Goal: Task Accomplishment & Management: Complete application form

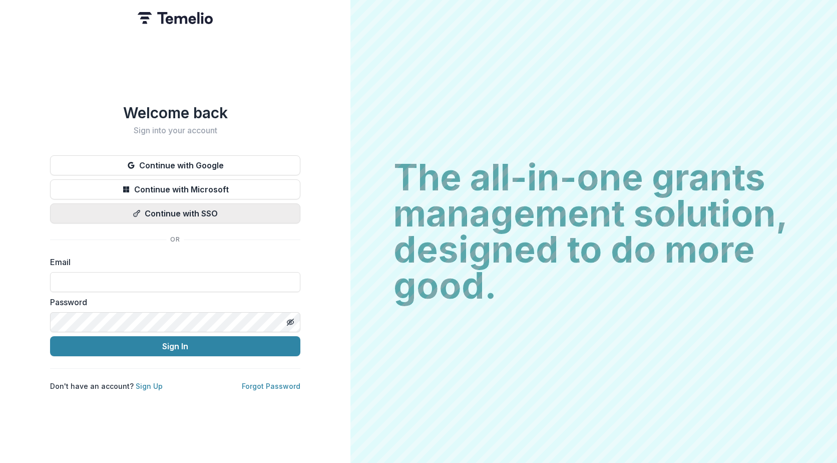
type input "**********"
click at [194, 204] on button "Continue with SSO" at bounding box center [175, 213] width 250 height 20
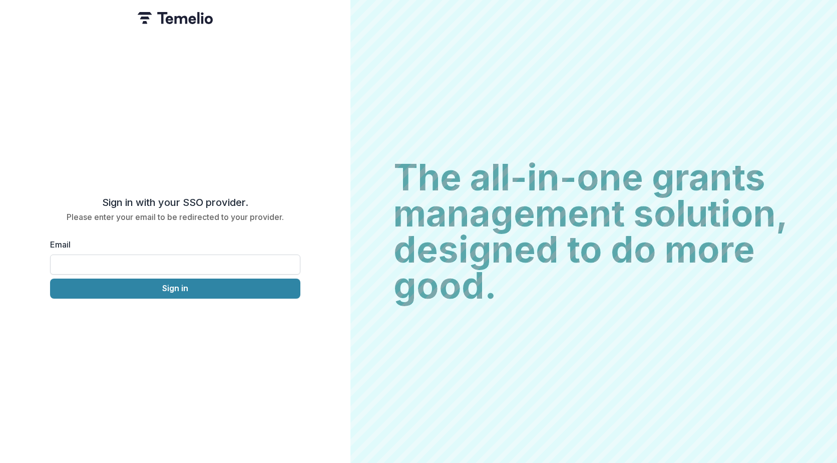
click at [160, 264] on input "Email" at bounding box center [175, 264] width 250 height 20
click at [155, 290] on button "Sign in" at bounding box center [175, 288] width 250 height 20
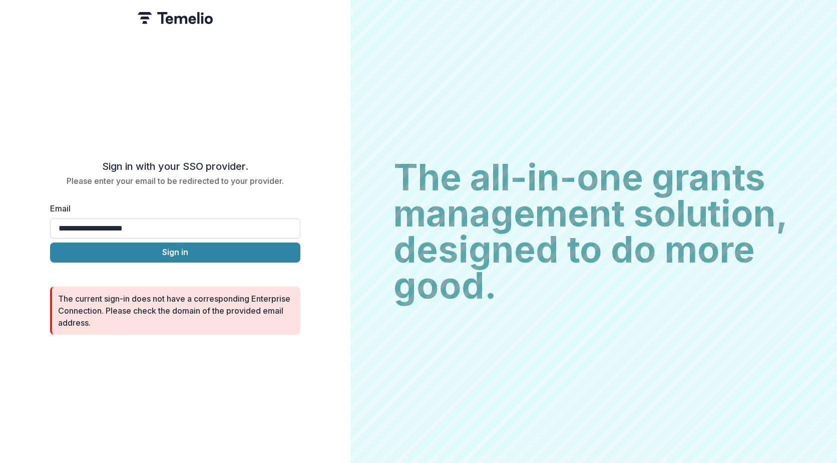
click at [171, 222] on input "**********" at bounding box center [175, 228] width 250 height 20
click at [159, 247] on button "Sign in" at bounding box center [175, 252] width 250 height 20
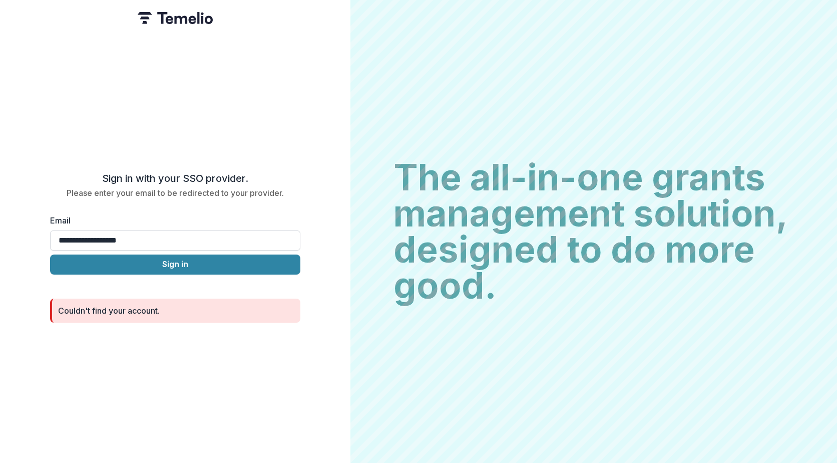
click at [82, 236] on input "**********" at bounding box center [175, 240] width 250 height 20
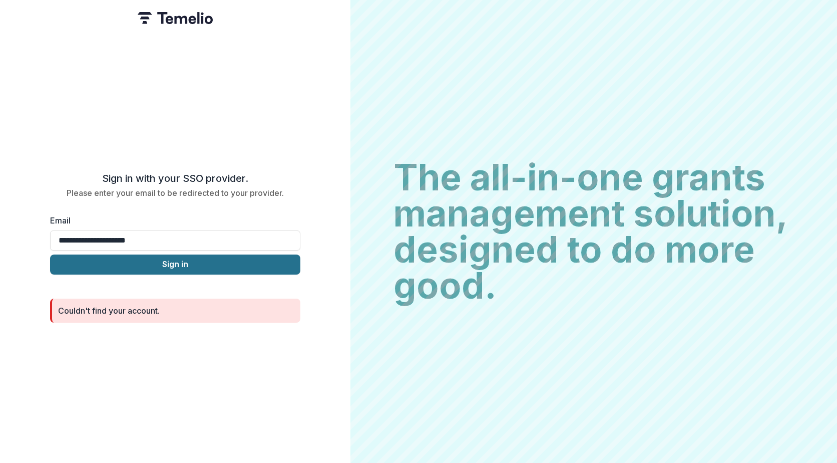
type input "**********"
click at [50, 254] on button "Sign in" at bounding box center [175, 264] width 250 height 20
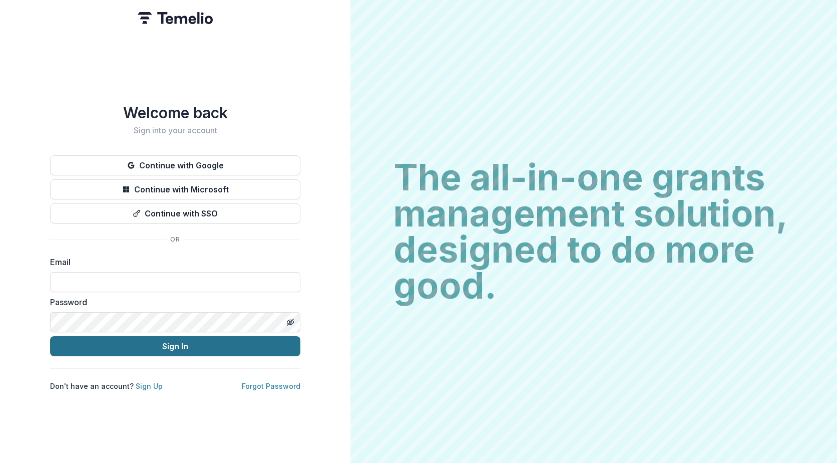
type input "**********"
click at [117, 344] on button "Sign In" at bounding box center [175, 346] width 250 height 20
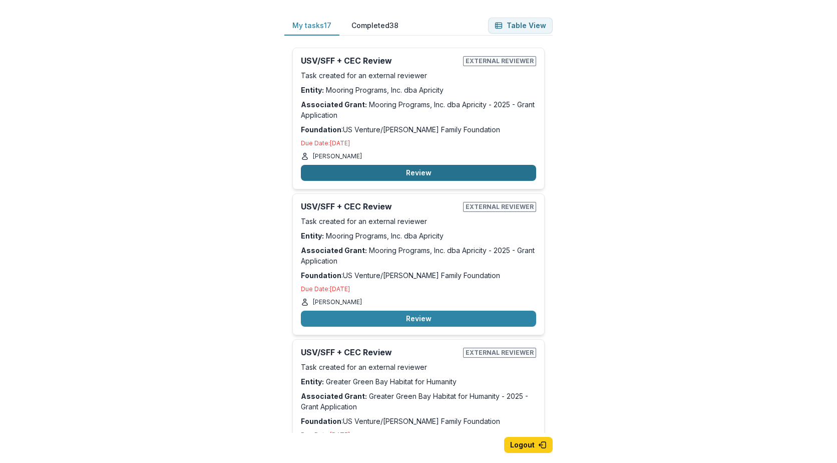
click at [418, 176] on button "Review" at bounding box center [418, 173] width 235 height 16
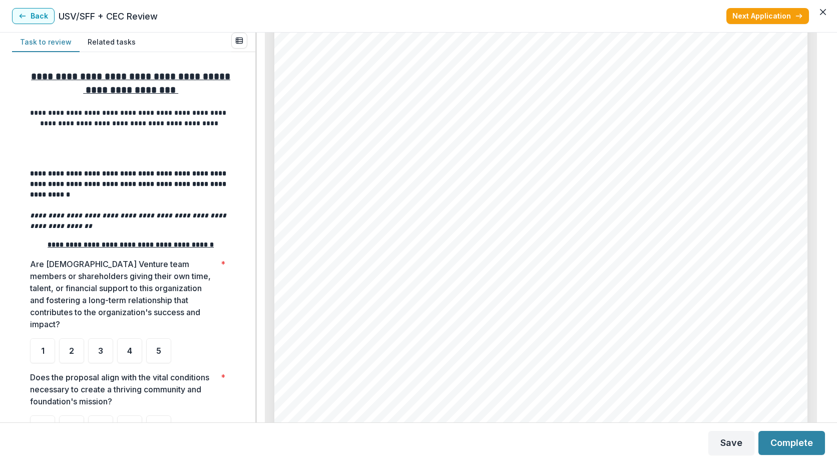
scroll to position [10844, 0]
click at [127, 355] on span "4" at bounding box center [129, 351] width 5 height 8
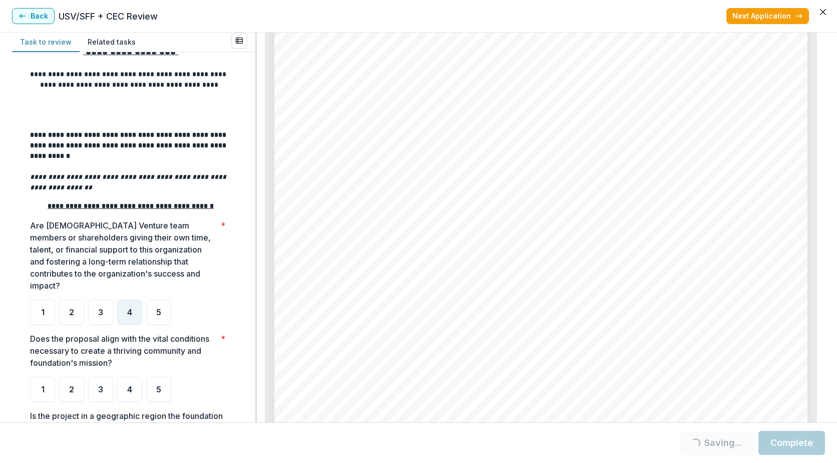
scroll to position [100, 0]
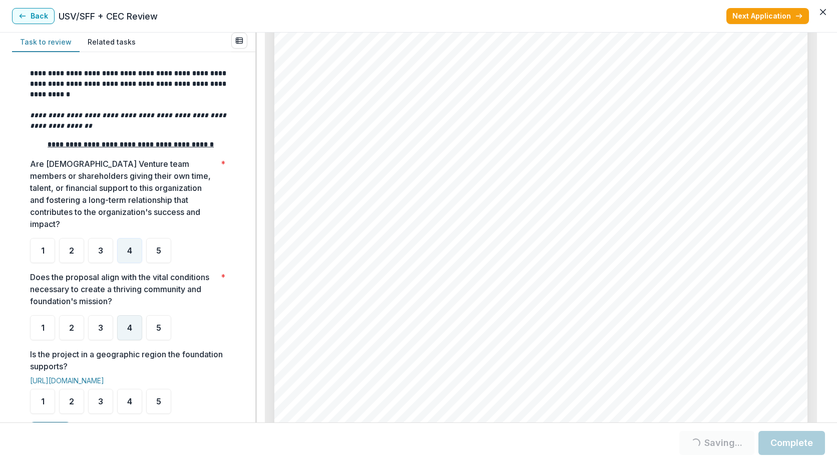
click at [132, 331] on span "4" at bounding box center [129, 327] width 5 height 8
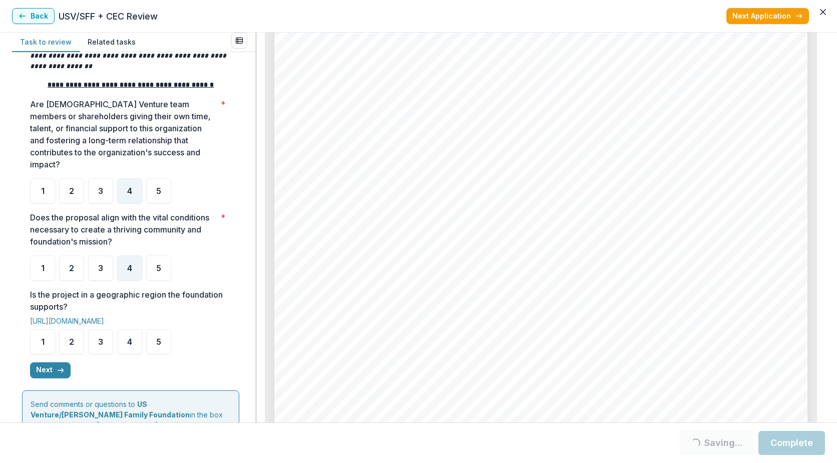
scroll to position [300, 0]
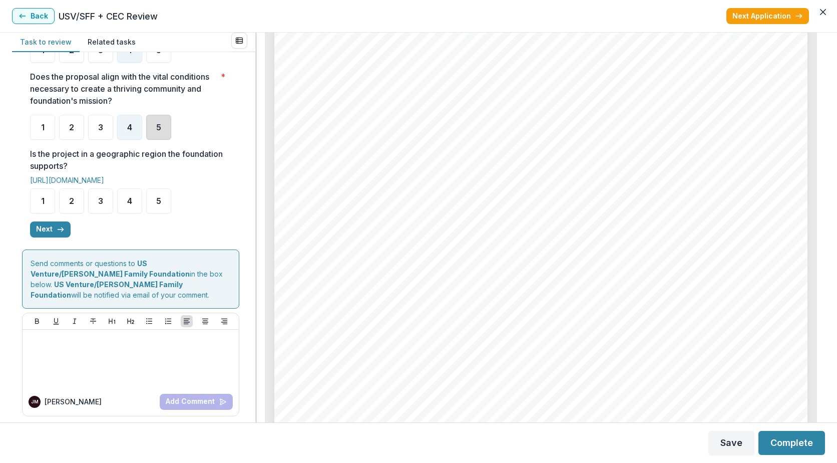
click at [163, 140] on div "5" at bounding box center [158, 127] width 25 height 25
click at [157, 205] on span "5" at bounding box center [158, 201] width 5 height 8
click at [53, 237] on button "Next" at bounding box center [50, 229] width 41 height 16
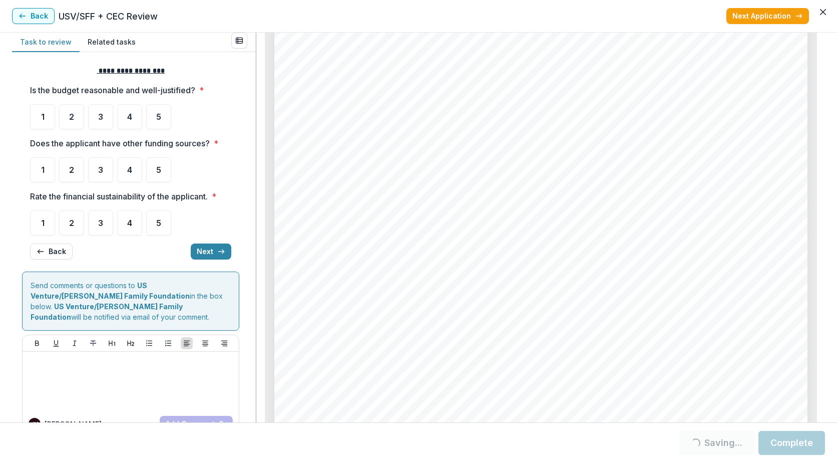
scroll to position [0, 0]
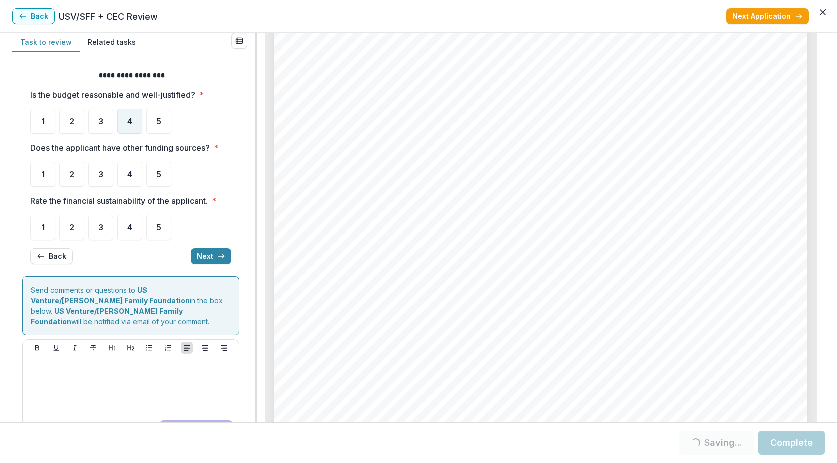
click at [126, 121] on div "4" at bounding box center [129, 121] width 25 height 25
click at [138, 177] on div "4" at bounding box center [129, 174] width 25 height 25
click at [129, 230] on span "4" at bounding box center [129, 227] width 5 height 8
click at [198, 255] on button "Next" at bounding box center [211, 256] width 41 height 16
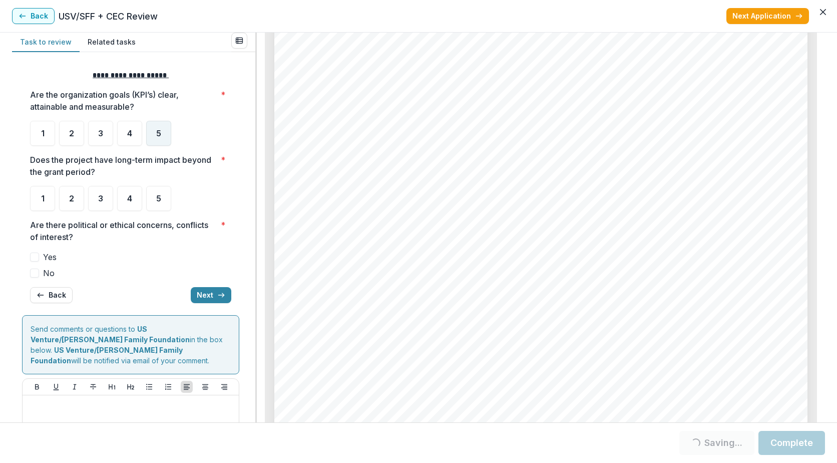
click at [154, 132] on div "5" at bounding box center [158, 133] width 25 height 25
click at [133, 199] on div "4" at bounding box center [129, 198] width 25 height 25
click at [36, 271] on span at bounding box center [34, 272] width 9 height 9
click at [202, 295] on button "Next" at bounding box center [211, 295] width 41 height 16
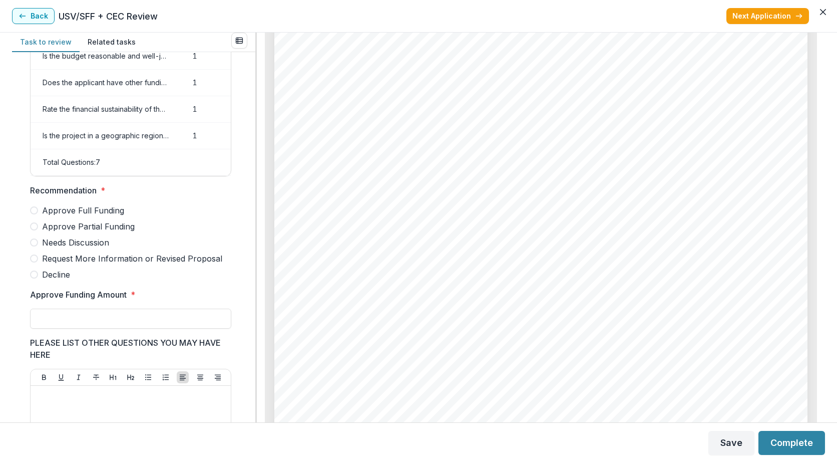
scroll to position [150, 0]
click at [36, 214] on span at bounding box center [34, 210] width 8 height 8
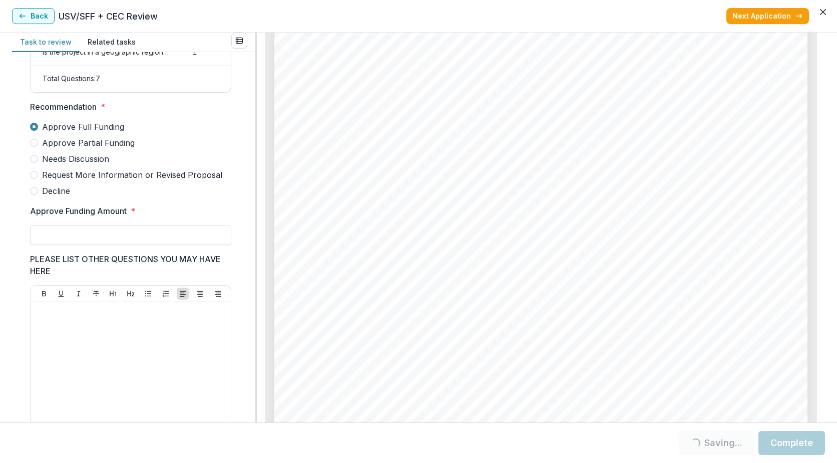
scroll to position [250, 0]
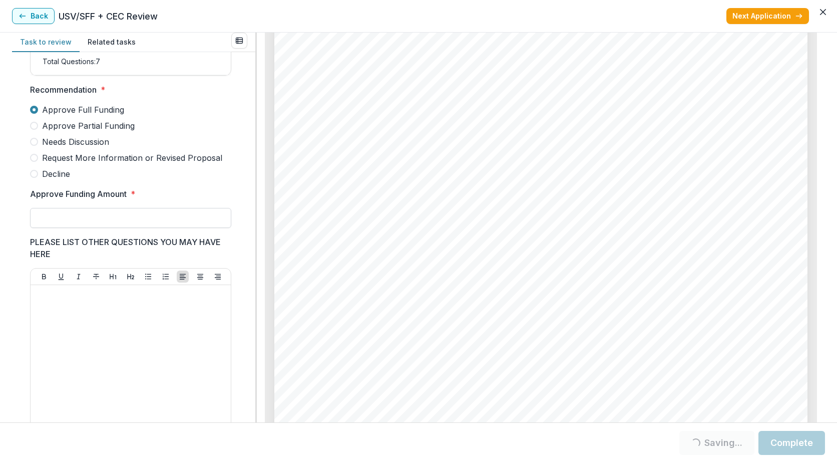
click at [133, 226] on input "Approve Funding Amount *" at bounding box center [130, 218] width 201 height 20
type input "*******"
click at [12, 275] on div "Task to review Related tasks Score Card Name Weight Score Are the organization …" at bounding box center [418, 228] width 837 height 390
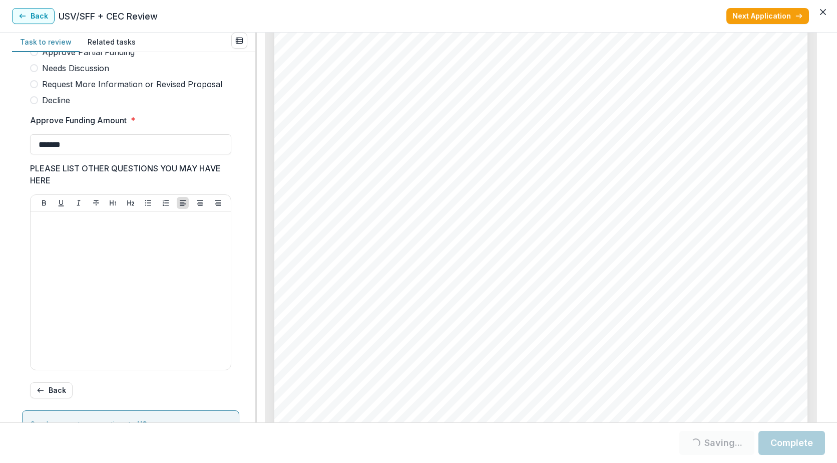
scroll to position [496, 0]
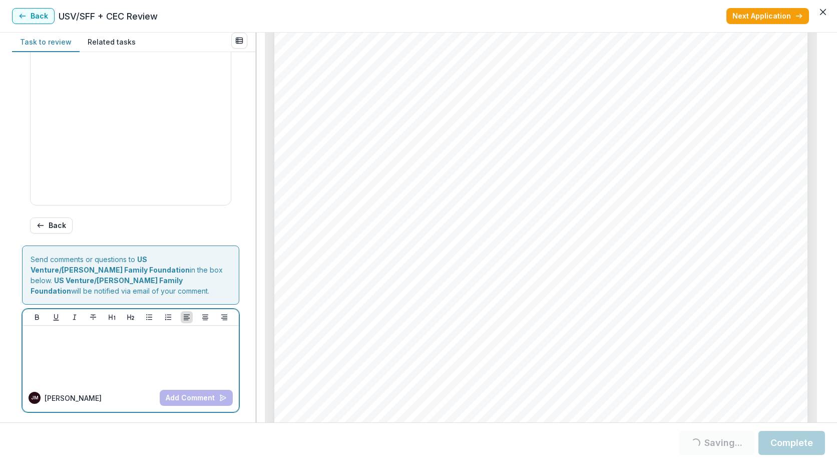
click at [133, 351] on div at bounding box center [131, 354] width 208 height 50
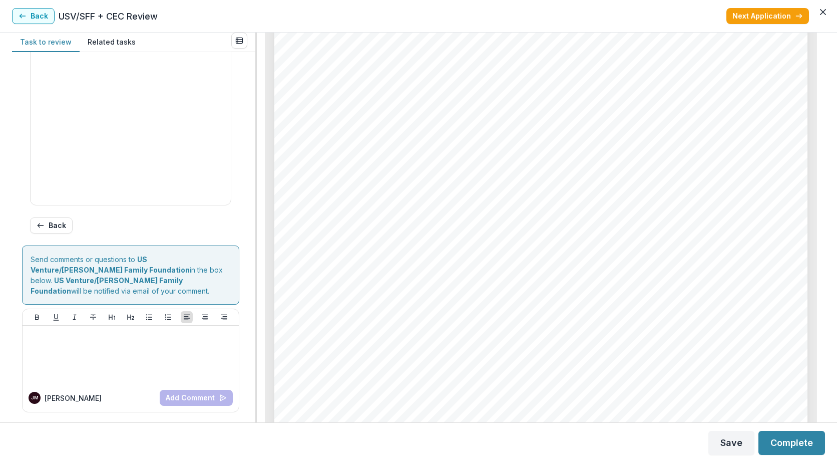
click at [729, 381] on div "Page: 15 Mooring Programs, Inc. dba Apricity - 2025 - Grant Application [PERSON…" at bounding box center [540, 291] width 533 height 755
click at [803, 447] on button "Complete" at bounding box center [792, 443] width 67 height 24
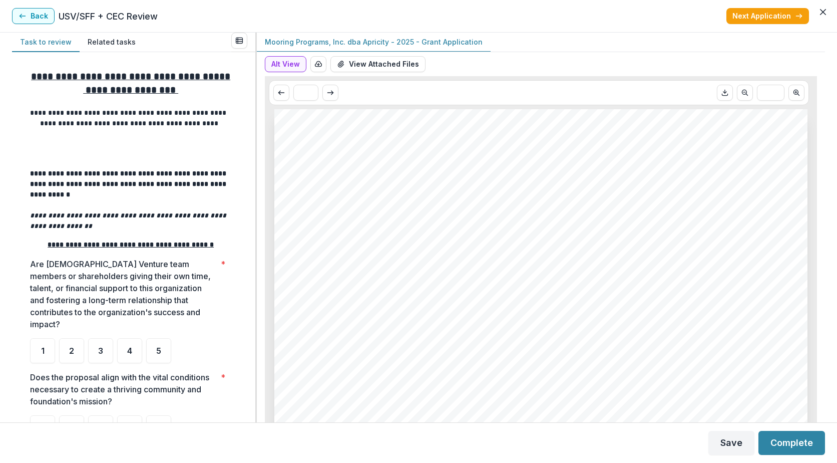
click at [42, 19] on button "Back" at bounding box center [33, 16] width 43 height 16
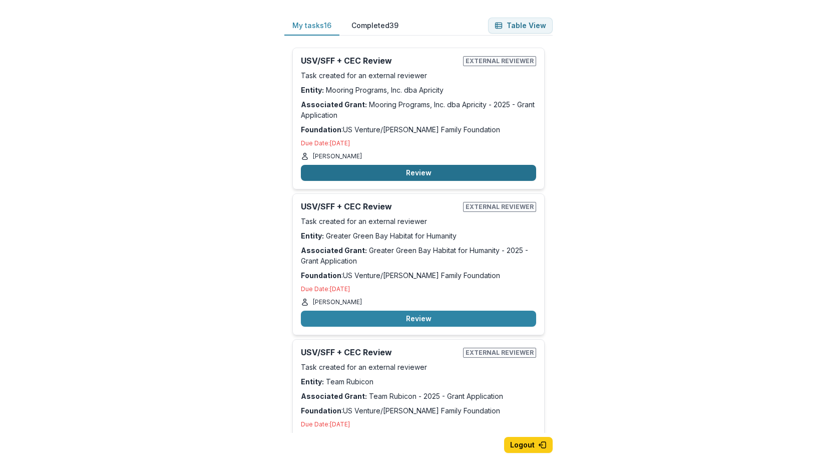
click at [422, 170] on button "Review" at bounding box center [418, 173] width 235 height 16
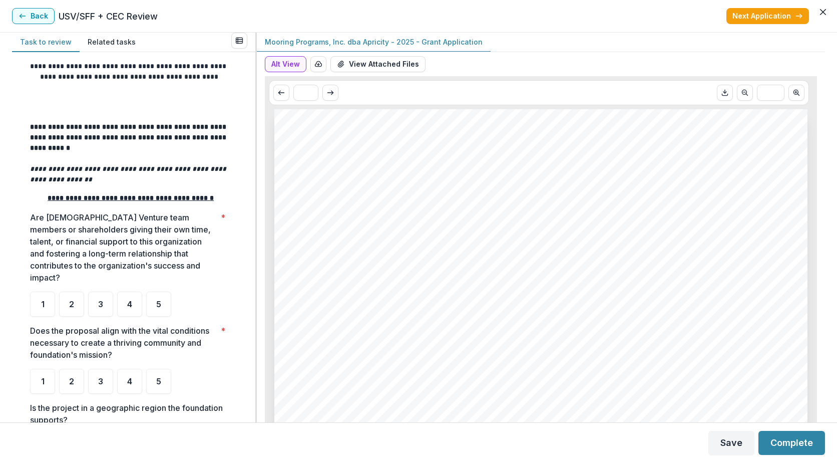
scroll to position [68, 0]
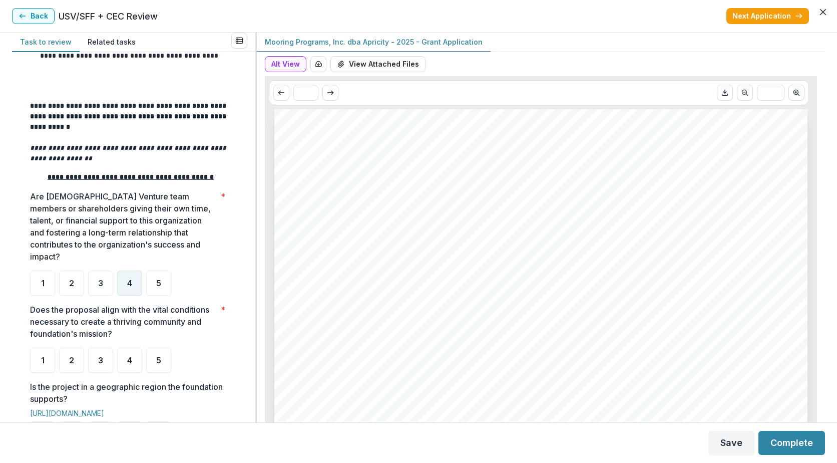
click at [132, 287] on span "4" at bounding box center [129, 283] width 5 height 8
click at [153, 373] on div "5" at bounding box center [158, 360] width 25 height 25
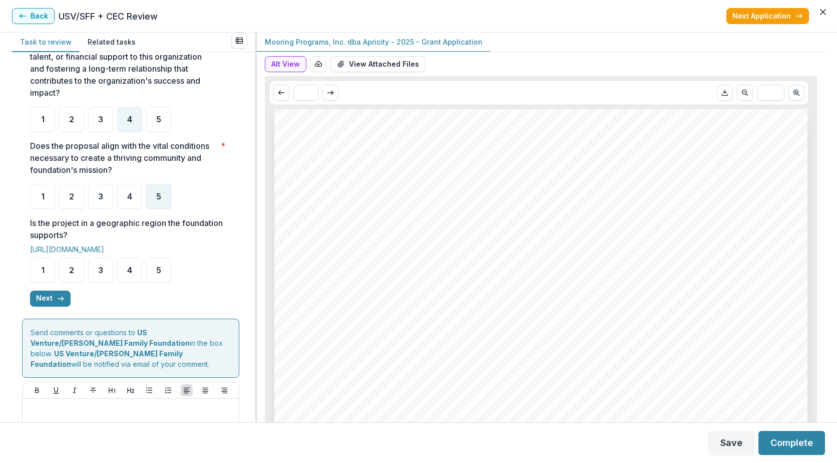
scroll to position [268, 0]
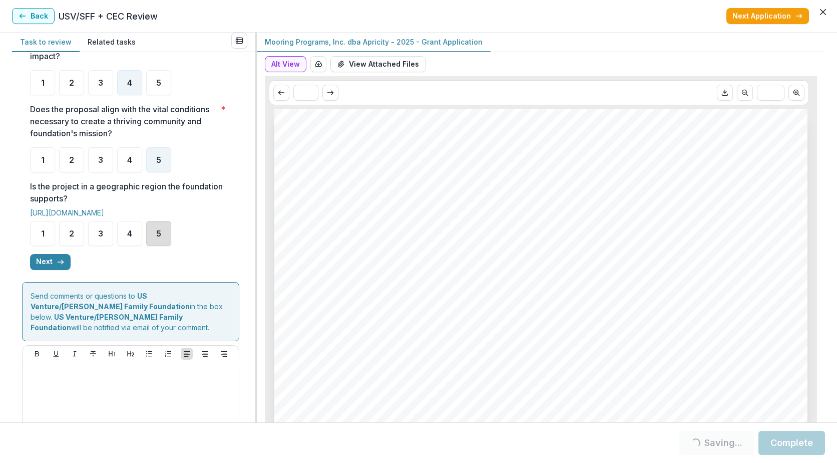
click at [164, 246] on div "5" at bounding box center [158, 233] width 25 height 25
click at [48, 270] on button "Next" at bounding box center [50, 262] width 41 height 16
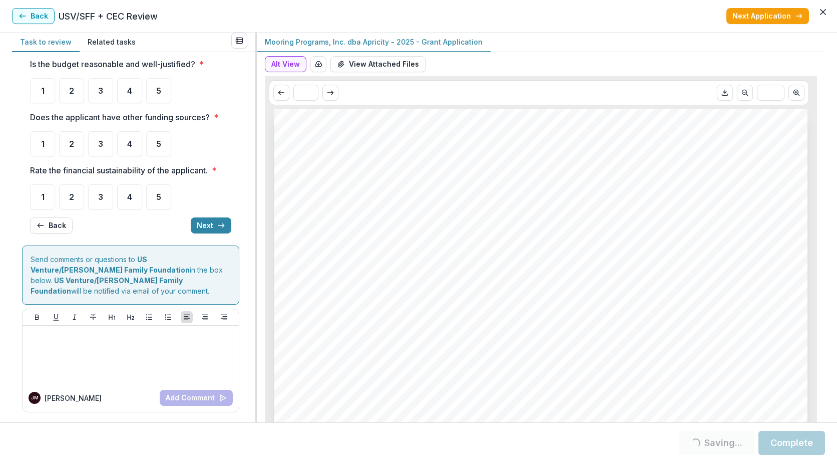
scroll to position [0, 0]
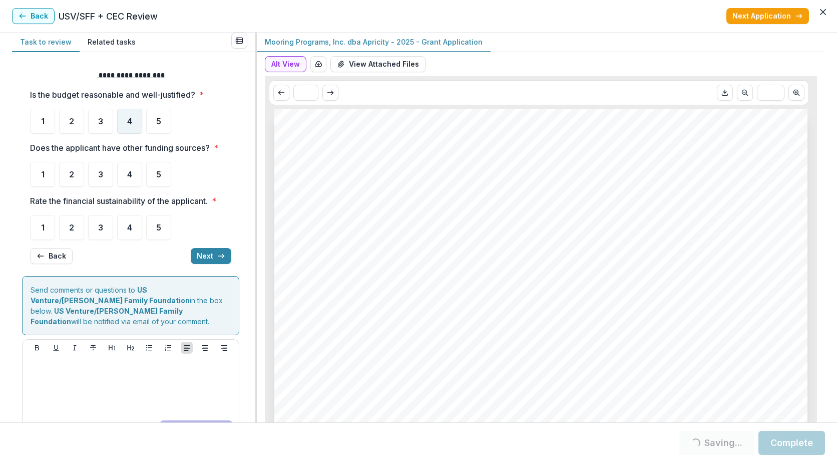
click at [134, 127] on div "4" at bounding box center [129, 121] width 25 height 25
click at [154, 123] on div "5" at bounding box center [158, 121] width 25 height 25
click at [135, 178] on div "4" at bounding box center [129, 174] width 25 height 25
click at [136, 230] on div "4" at bounding box center [129, 227] width 25 height 25
click at [221, 261] on button "Next" at bounding box center [211, 256] width 41 height 16
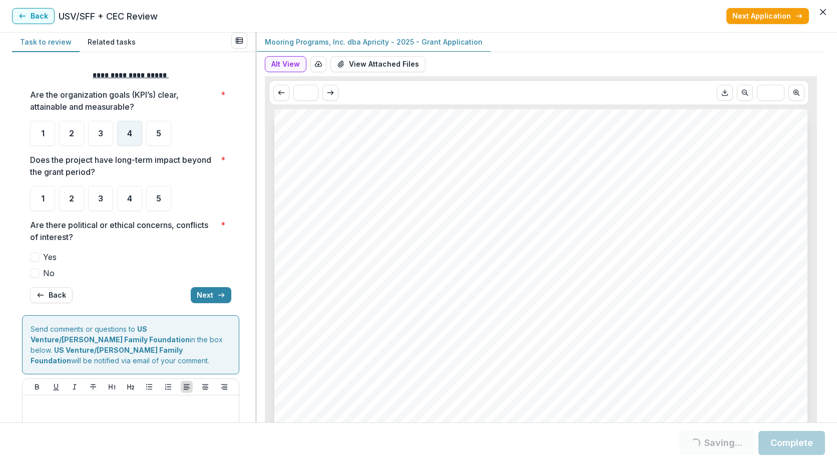
click at [135, 134] on div "4" at bounding box center [129, 133] width 25 height 25
click at [161, 195] on div "5" at bounding box center [158, 198] width 25 height 25
click at [38, 270] on span at bounding box center [34, 272] width 9 height 9
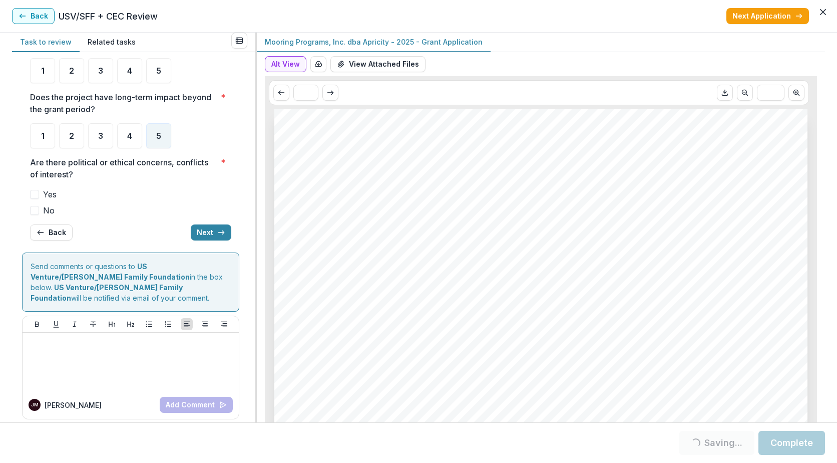
scroll to position [70, 0]
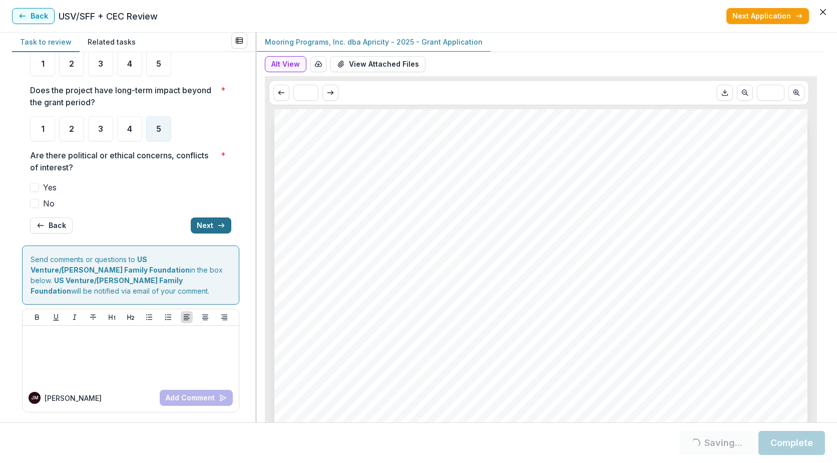
click at [210, 230] on button "Next" at bounding box center [211, 225] width 41 height 16
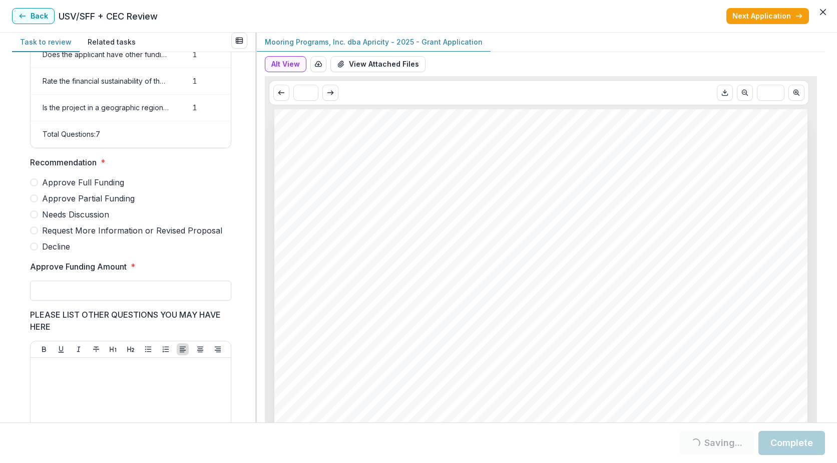
scroll to position [200, 0]
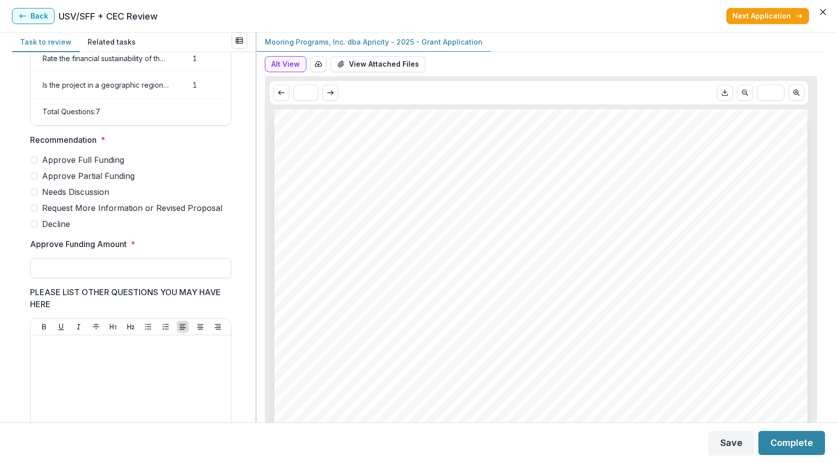
click at [36, 164] on span at bounding box center [34, 160] width 8 height 8
click at [97, 275] on input "Approve Funding Amount *" at bounding box center [130, 268] width 201 height 20
type input "*******"
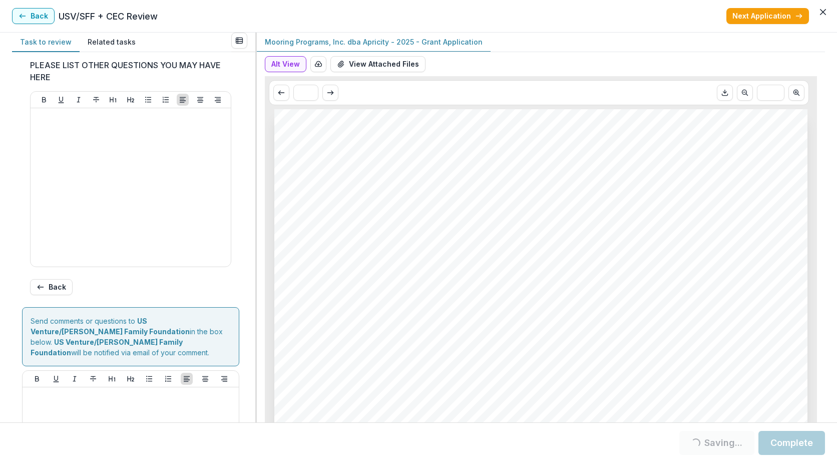
scroll to position [496, 0]
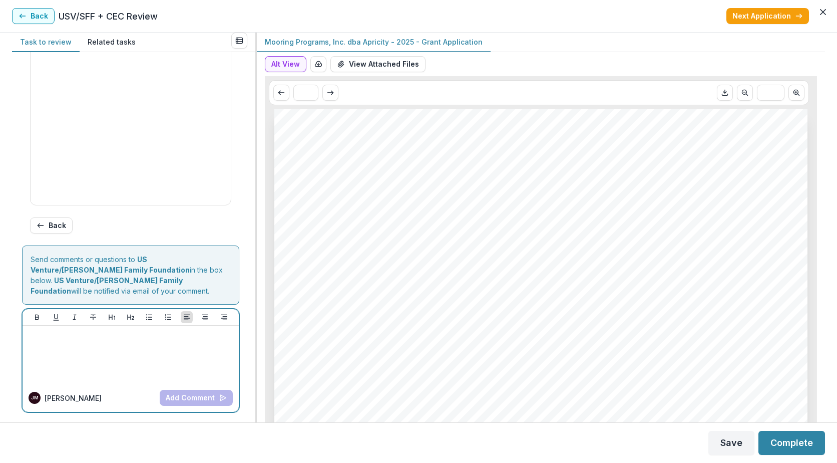
click at [108, 338] on p at bounding box center [131, 334] width 208 height 11
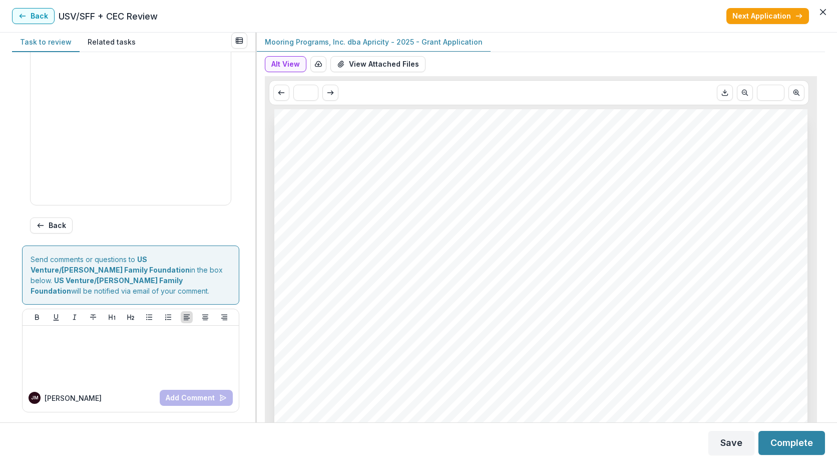
click at [799, 443] on button "Complete" at bounding box center [792, 443] width 67 height 24
